Goal: Find specific page/section: Find specific page/section

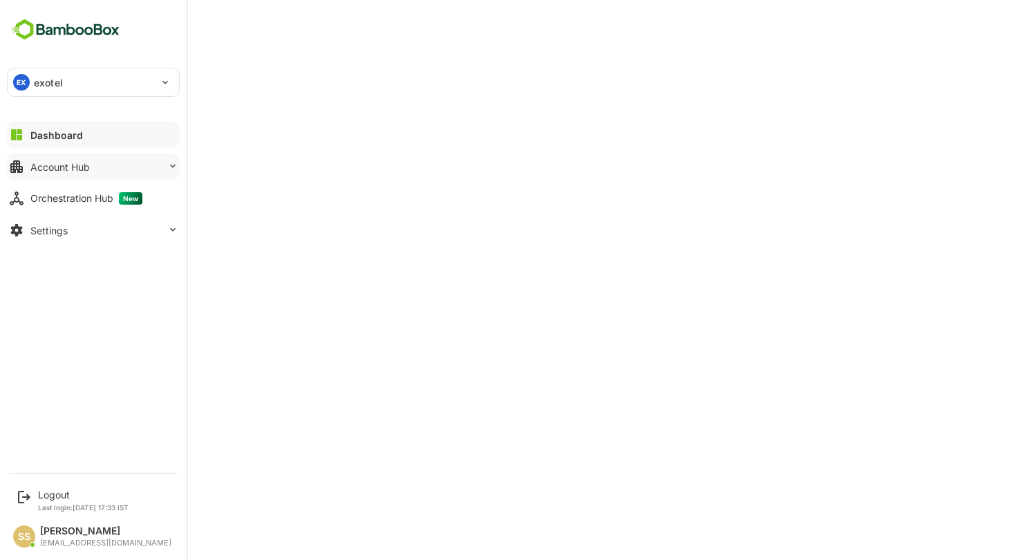
click at [78, 173] on button "Account Hub" at bounding box center [93, 167] width 173 height 28
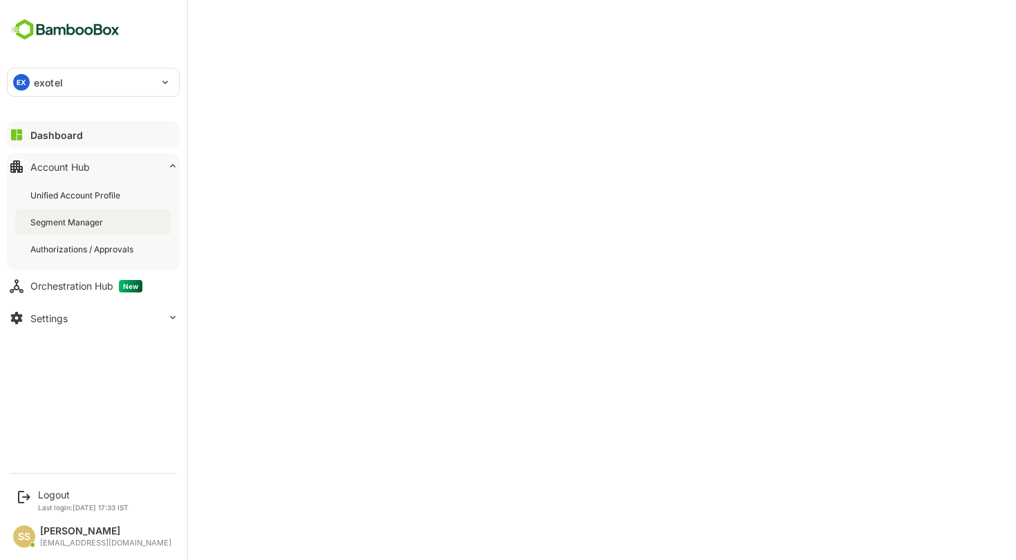
click at [64, 220] on div "Segment Manager" at bounding box center [67, 222] width 75 height 12
click at [84, 284] on div "Orchestration Hub New" at bounding box center [86, 286] width 112 height 12
